Goal: Use online tool/utility: Utilize a website feature to perform a specific function

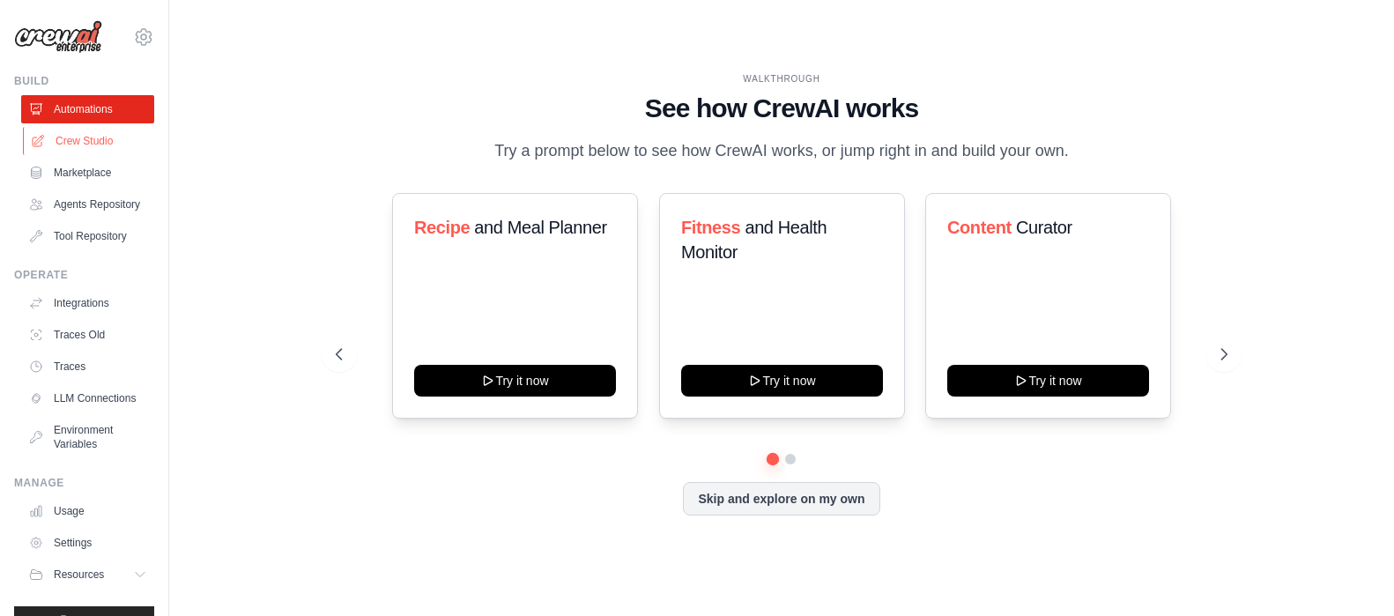
click at [81, 134] on link "Crew Studio" at bounding box center [89, 141] width 133 height 28
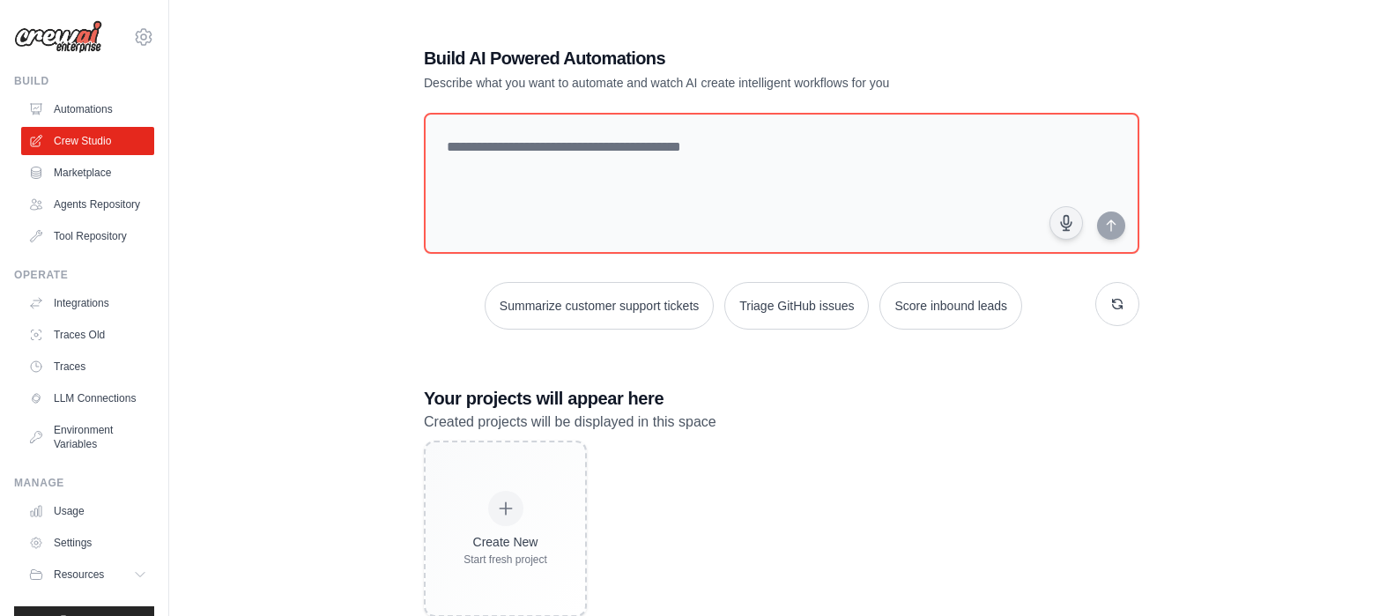
scroll to position [41, 0]
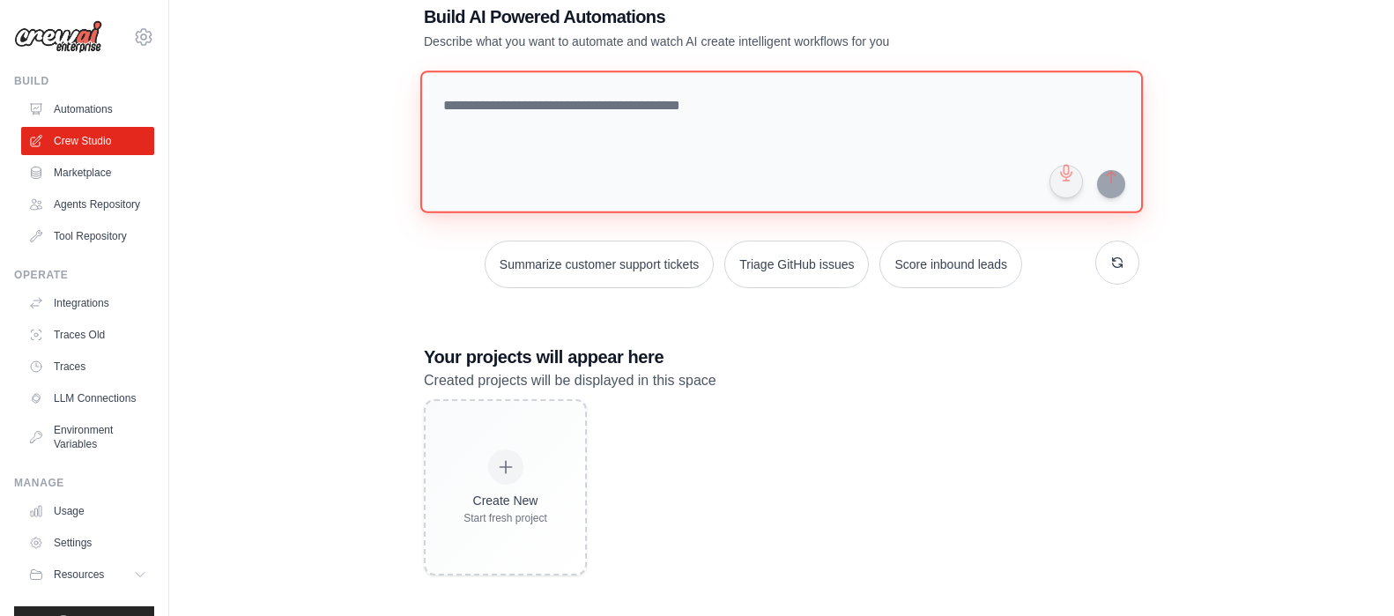
click at [470, 111] on textarea at bounding box center [781, 141] width 722 height 143
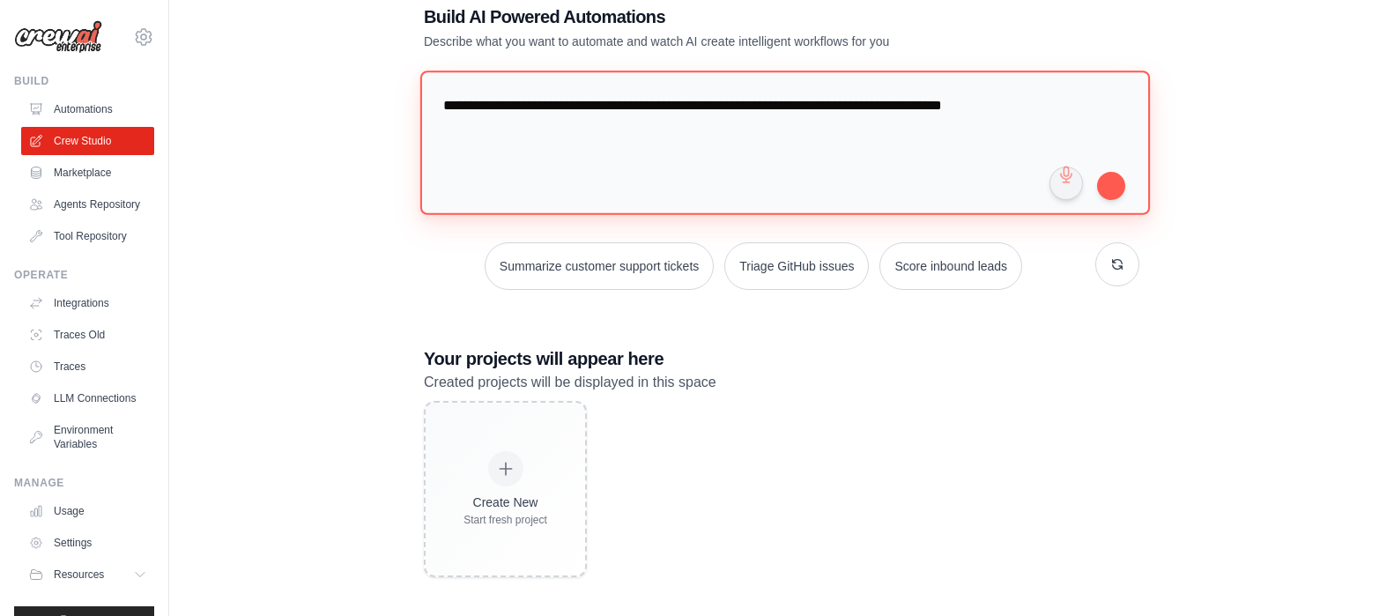
type textarea "**********"
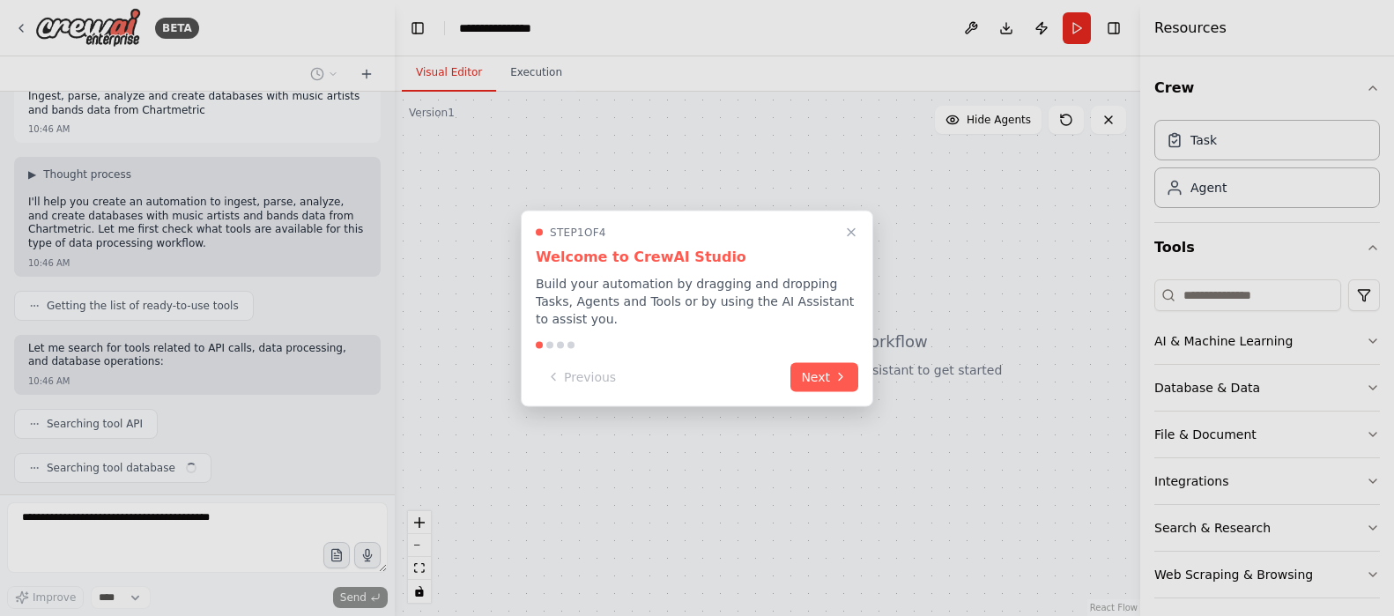
scroll to position [67, 0]
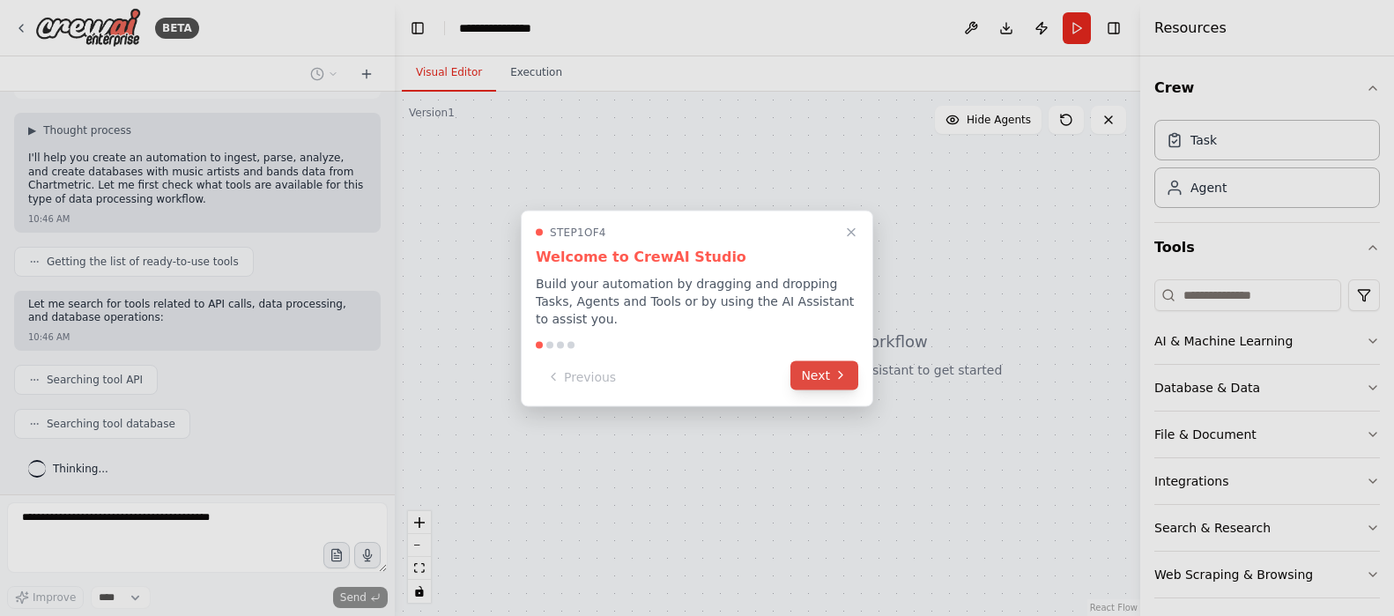
click at [818, 374] on button "Next" at bounding box center [824, 374] width 68 height 29
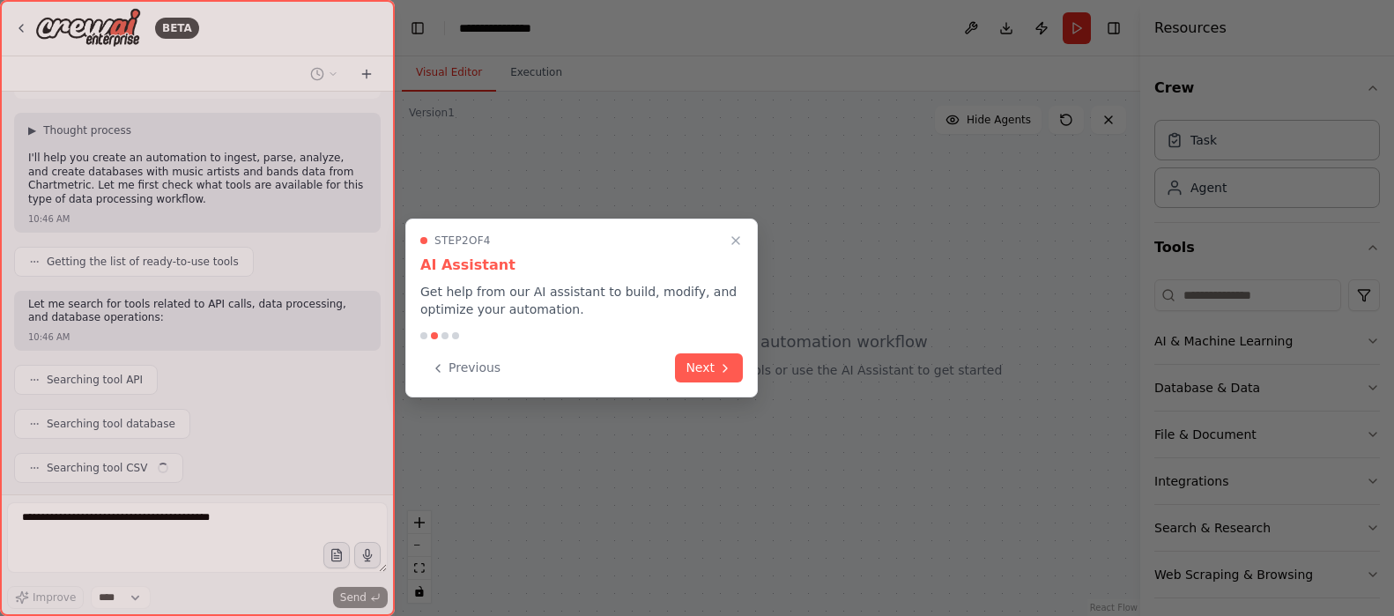
click at [727, 373] on icon at bounding box center [725, 368] width 14 height 14
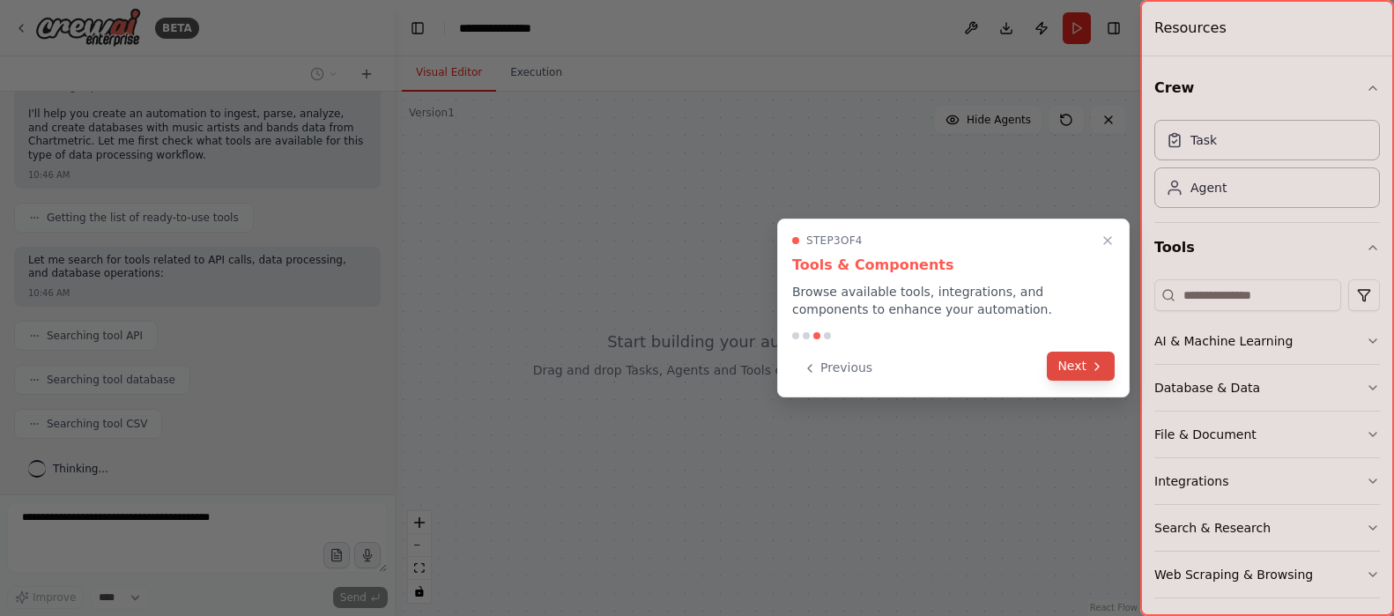
click at [1085, 366] on button "Next" at bounding box center [1081, 366] width 68 height 29
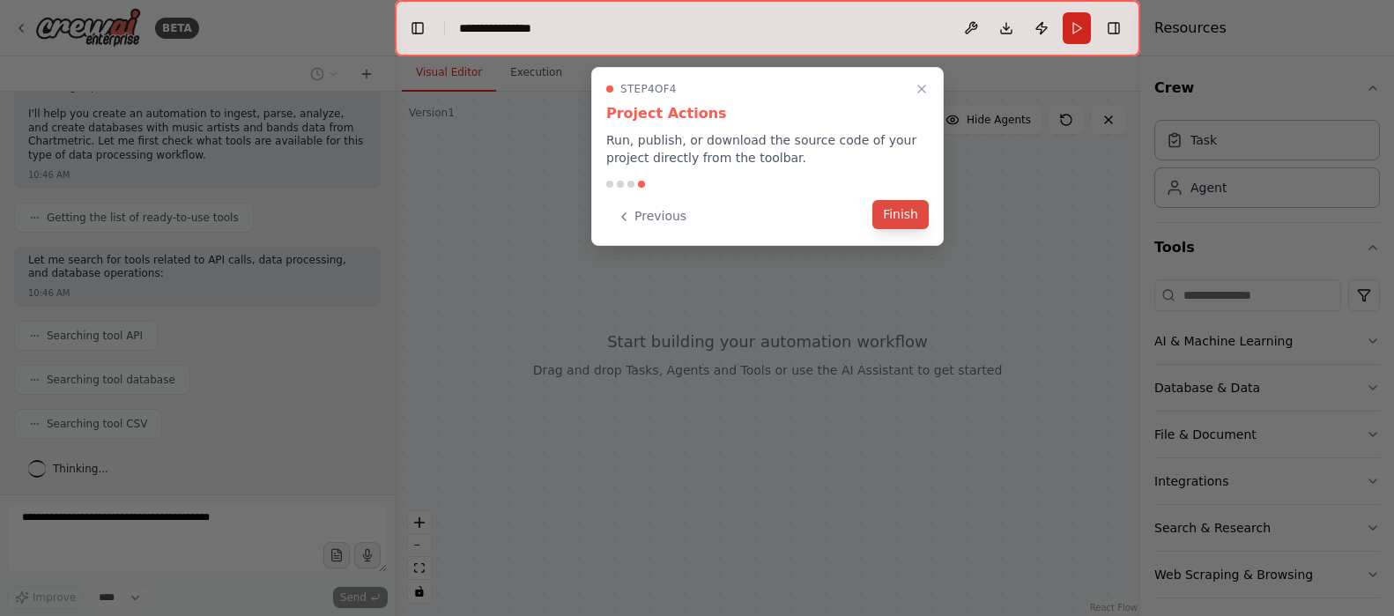
scroll to position [155, 0]
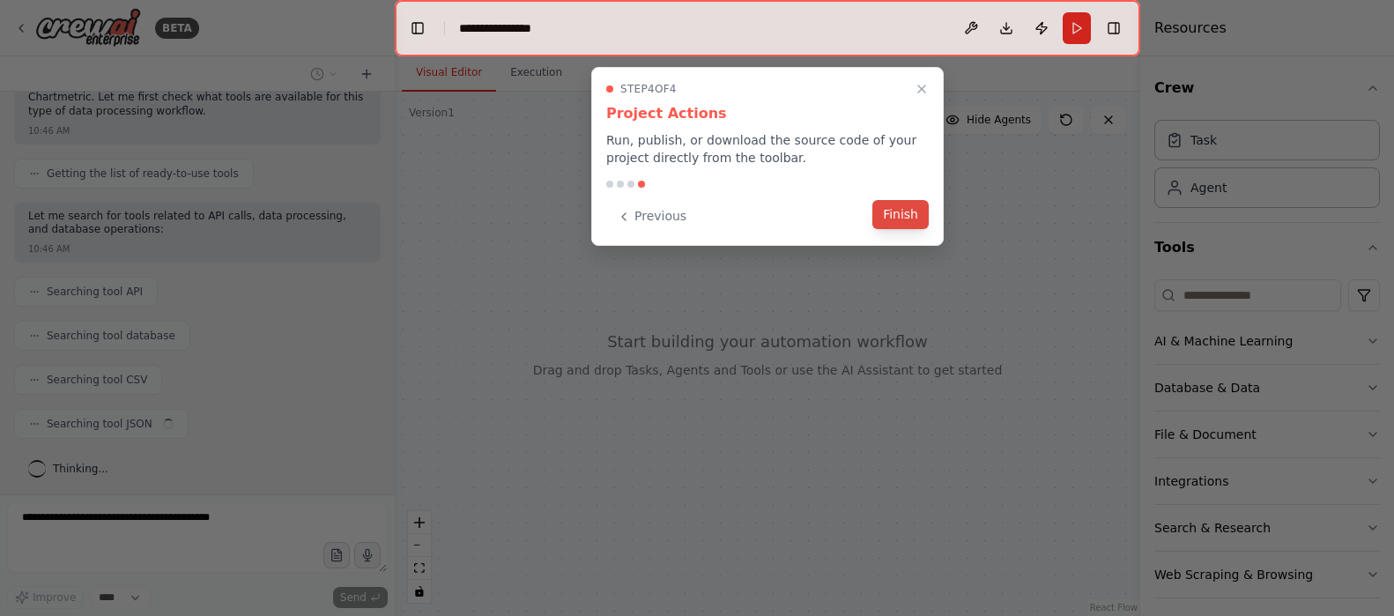
click at [907, 212] on button "Finish" at bounding box center [900, 214] width 56 height 29
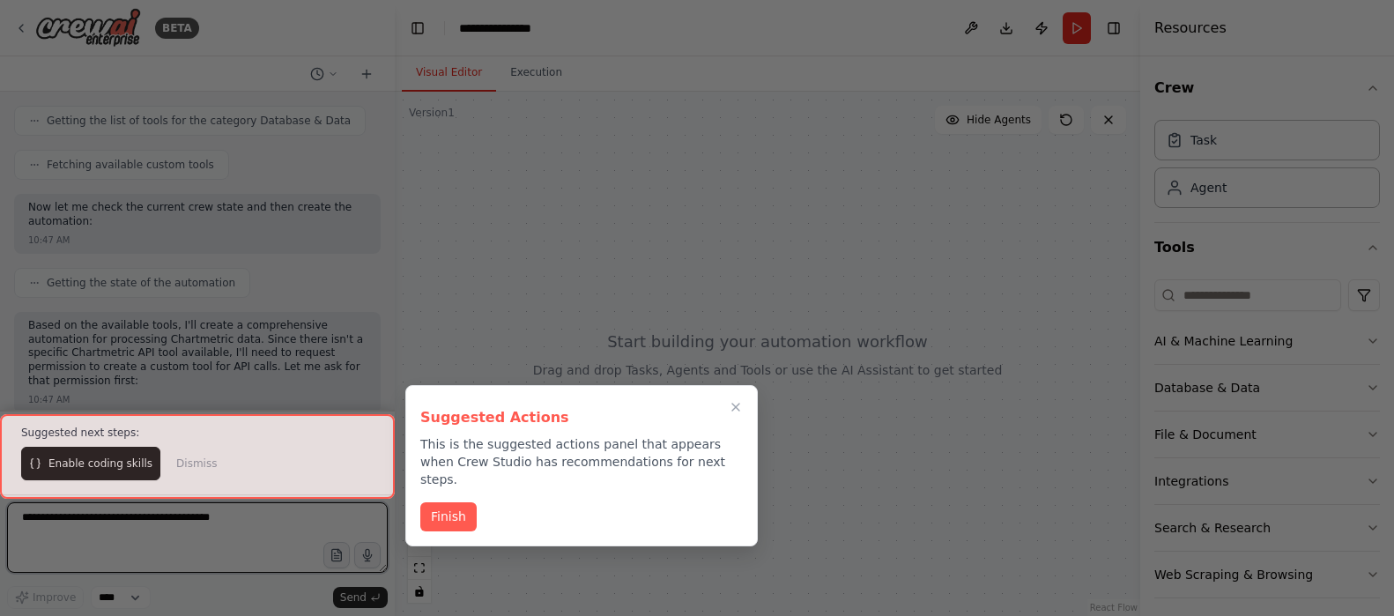
scroll to position [678, 0]
click at [96, 475] on div at bounding box center [197, 456] width 395 height 85
click at [449, 500] on button "Finish" at bounding box center [448, 514] width 56 height 29
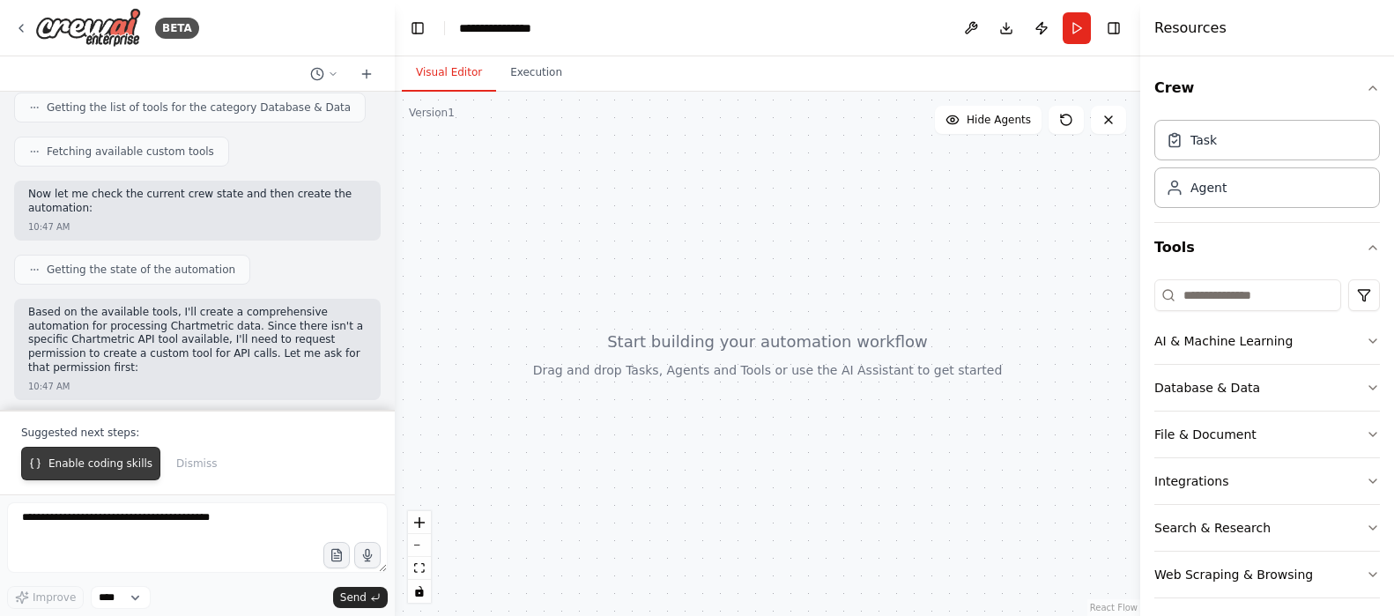
click at [50, 470] on span "Enable coding skills" at bounding box center [100, 463] width 104 height 14
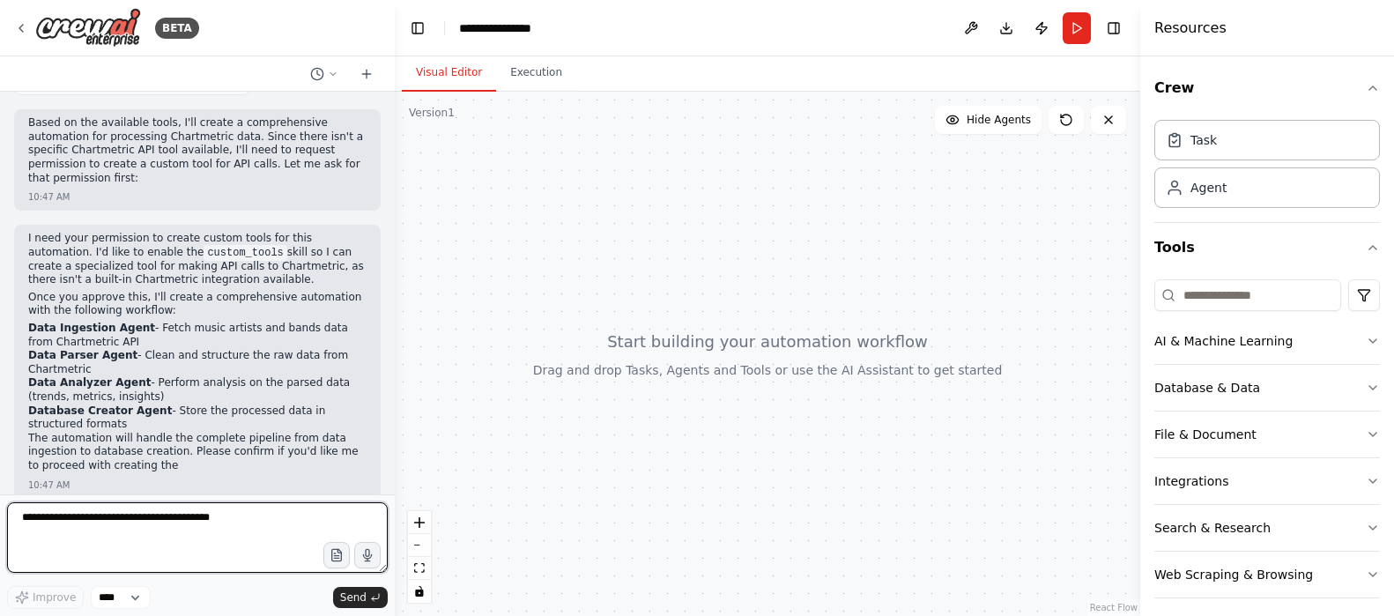
scroll to position [881, 0]
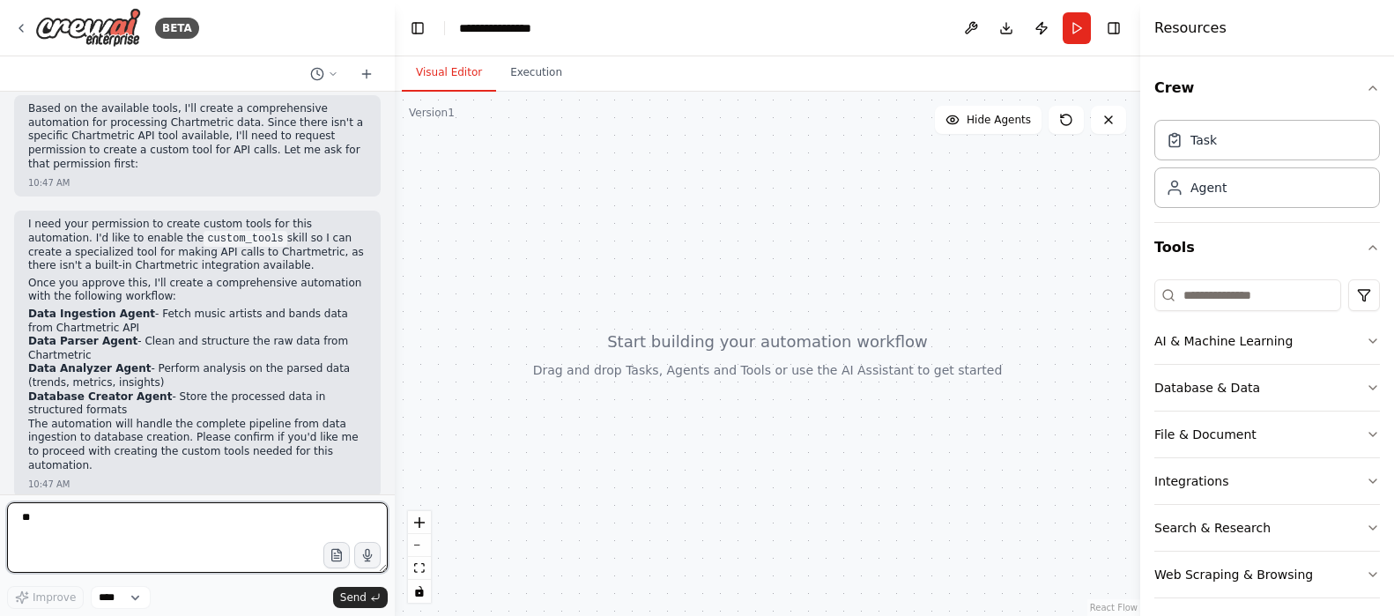
type textarea "**"
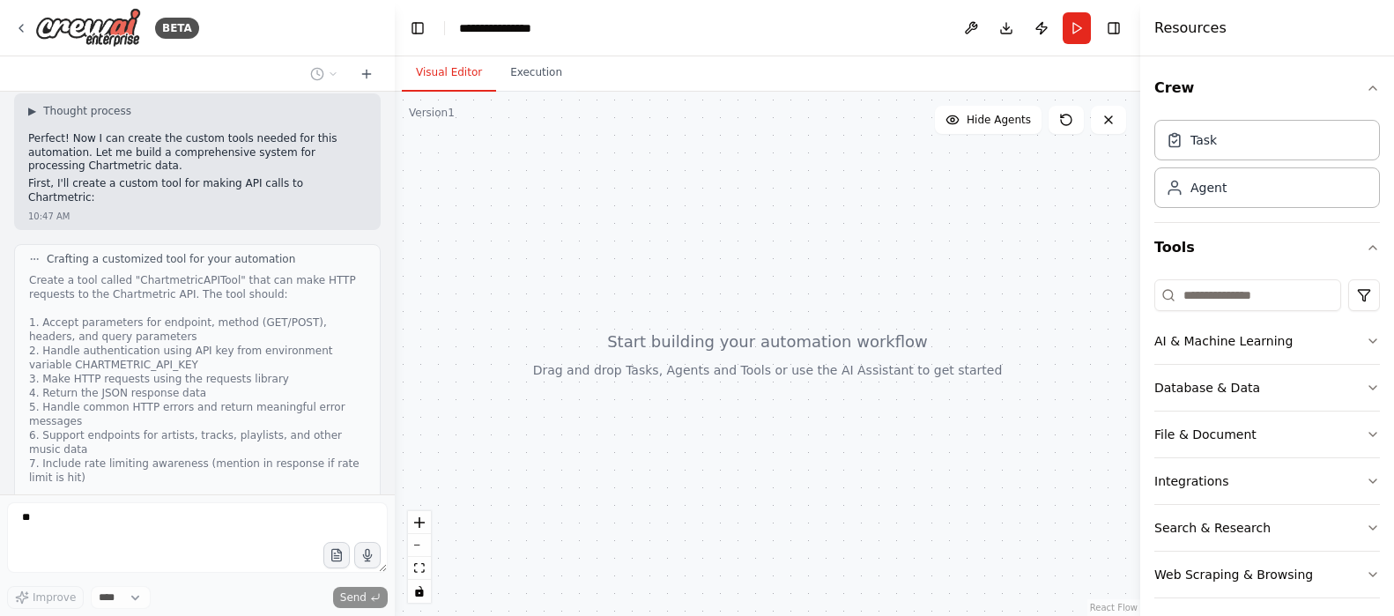
scroll to position [1481, 0]
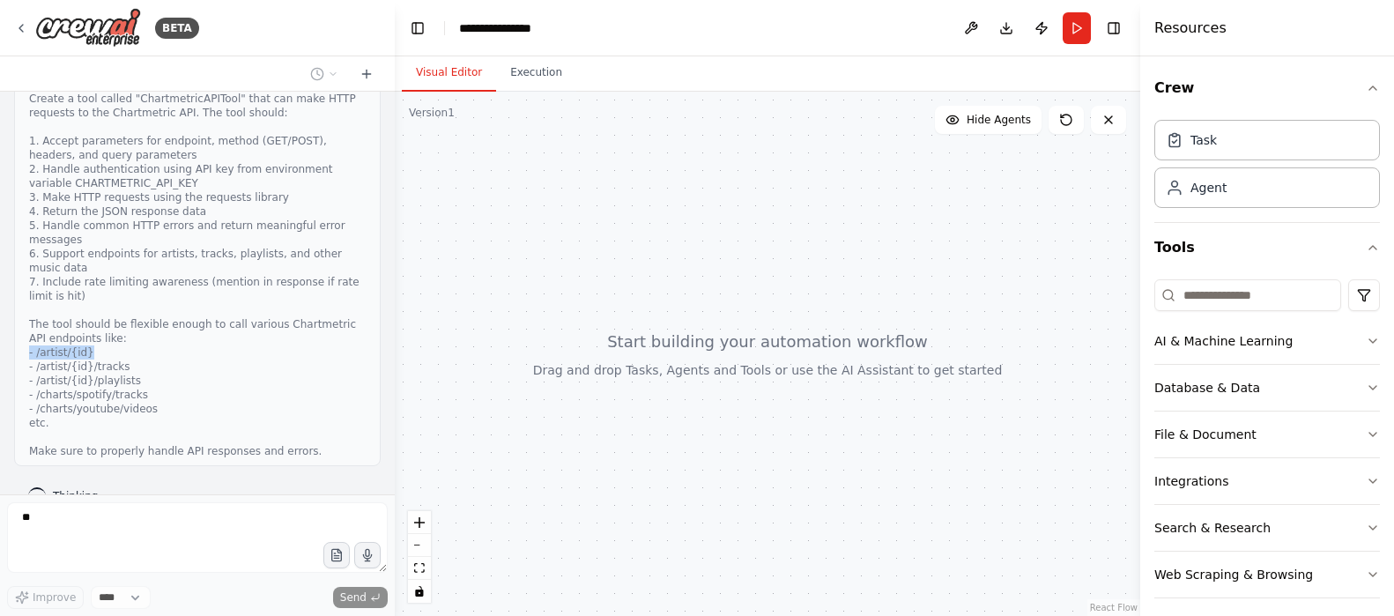
drag, startPoint x: 99, startPoint y: 326, endPoint x: 28, endPoint y: 323, distance: 70.5
click at [28, 323] on div "Crafting a customized tool for your automation Create a tool called "Chartmetri…" at bounding box center [197, 265] width 367 height 404
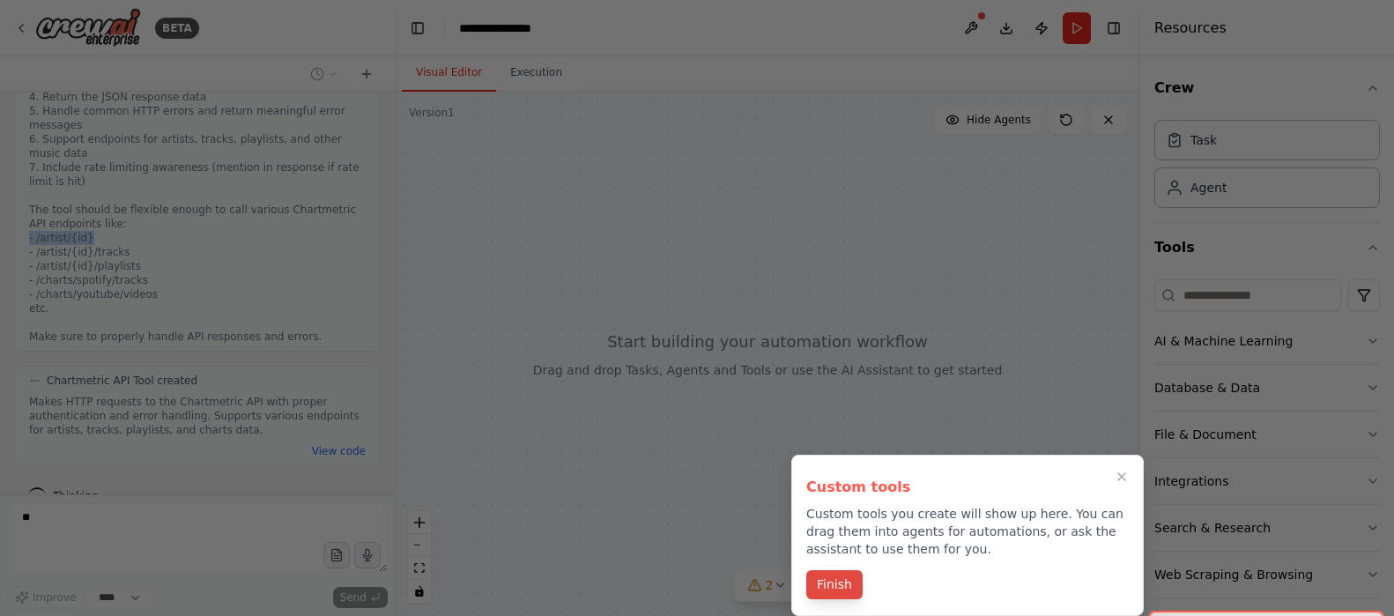
click at [845, 595] on button "Finish" at bounding box center [834, 584] width 56 height 29
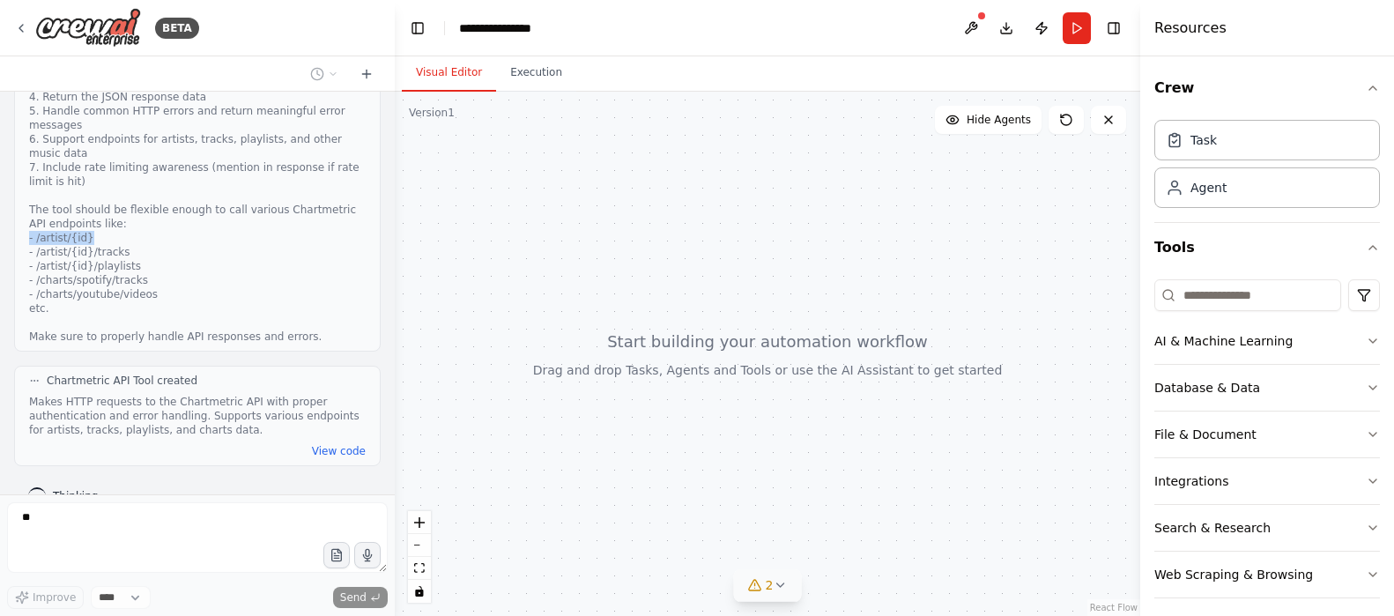
click at [765, 593] on div "2" at bounding box center [761, 585] width 26 height 18
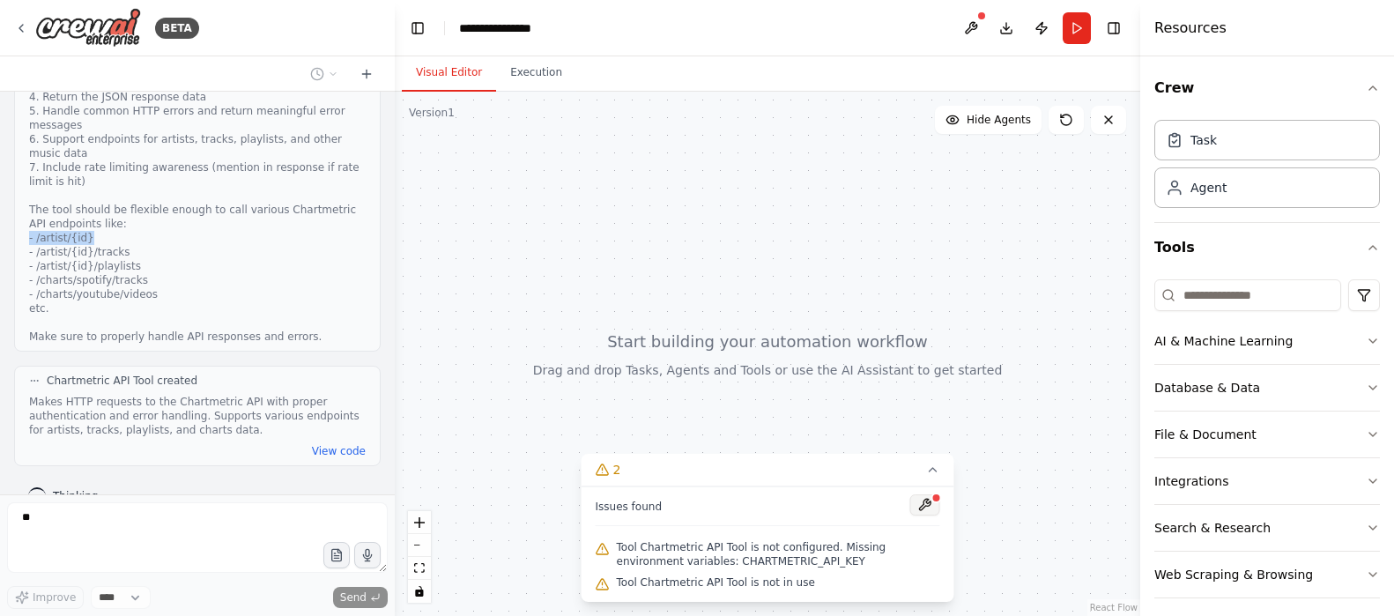
click at [937, 505] on button at bounding box center [925, 504] width 30 height 21
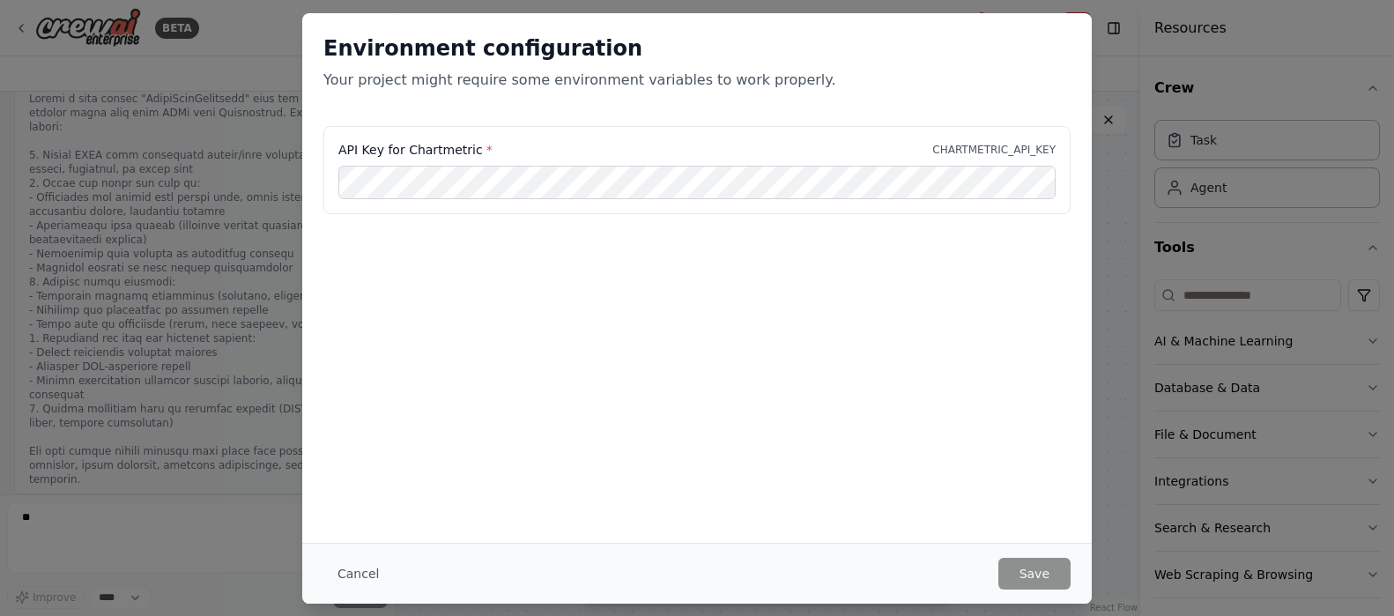
scroll to position [2087, 0]
click at [341, 565] on button "Cancel" at bounding box center [358, 574] width 70 height 32
